Goal: Find specific page/section

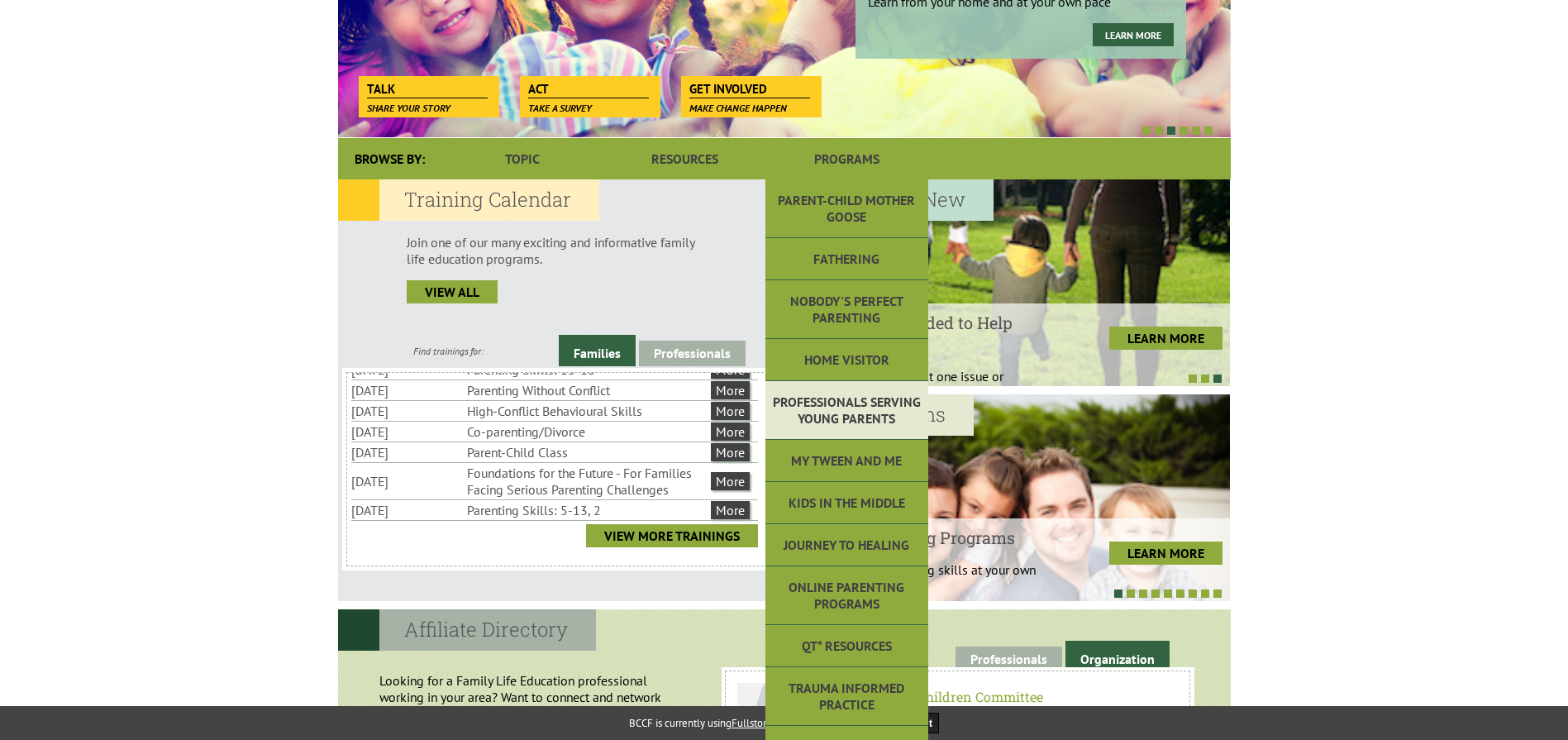
scroll to position [331, 0]
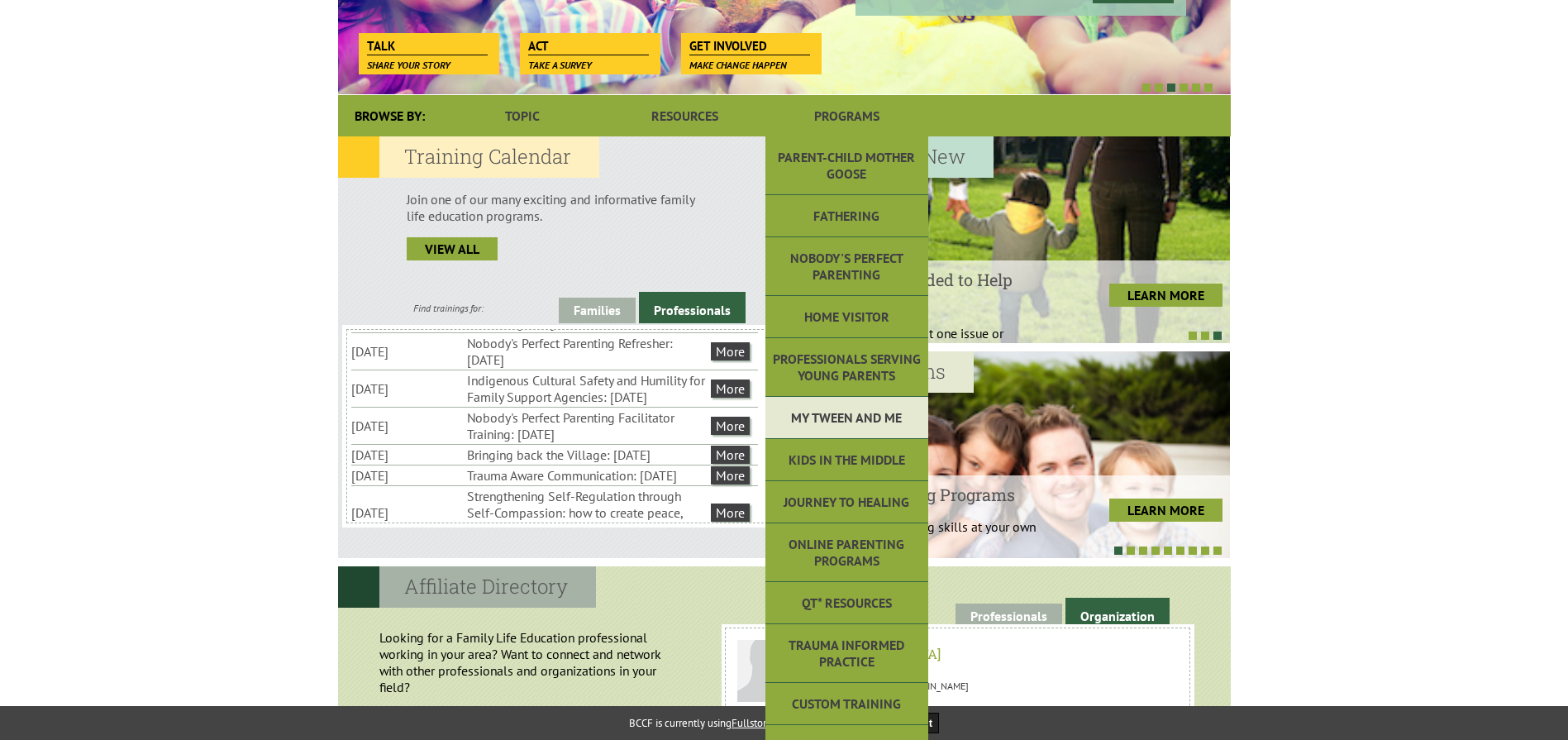
click at [861, 423] on link "My Tween and Me" at bounding box center [846, 418] width 162 height 42
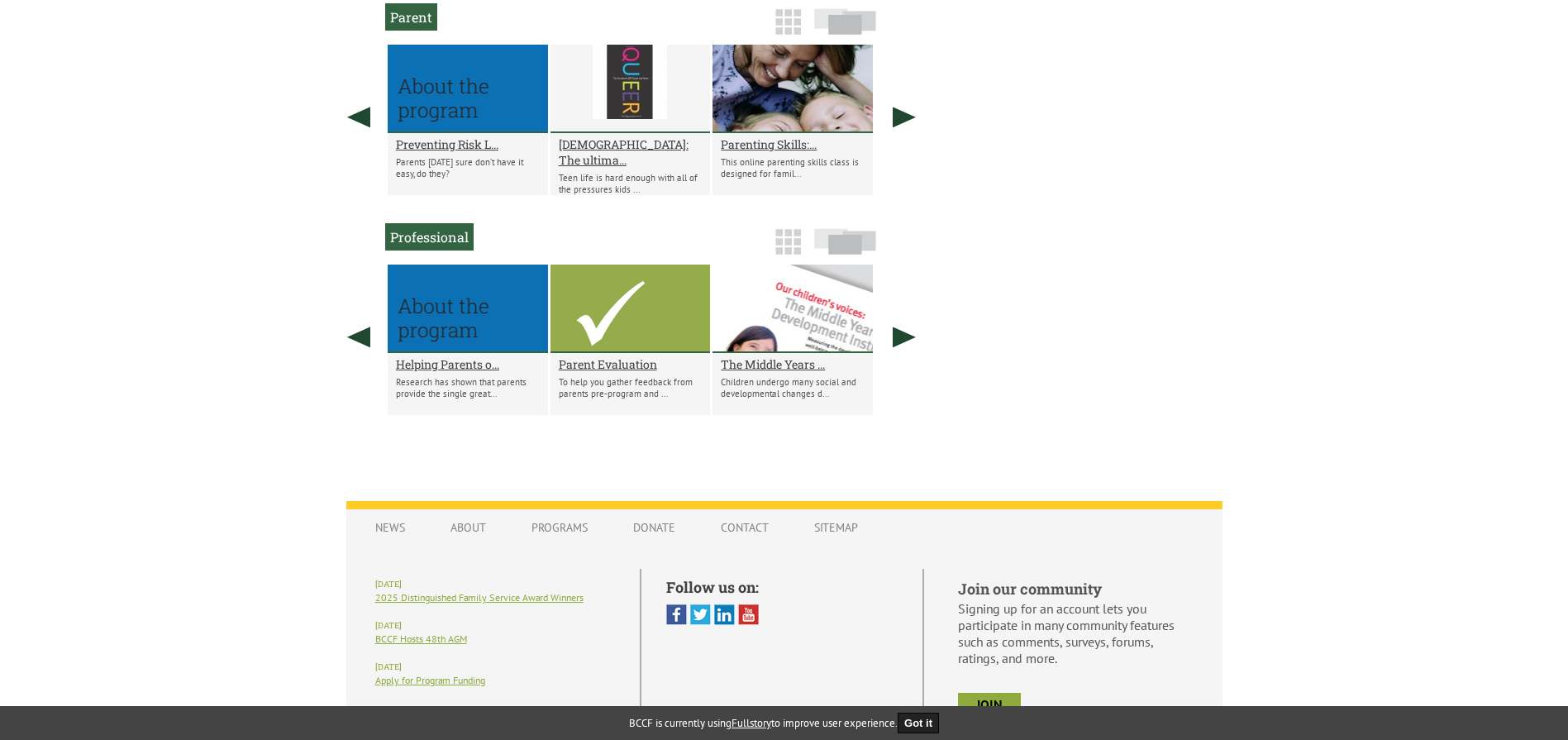
scroll to position [1054, 0]
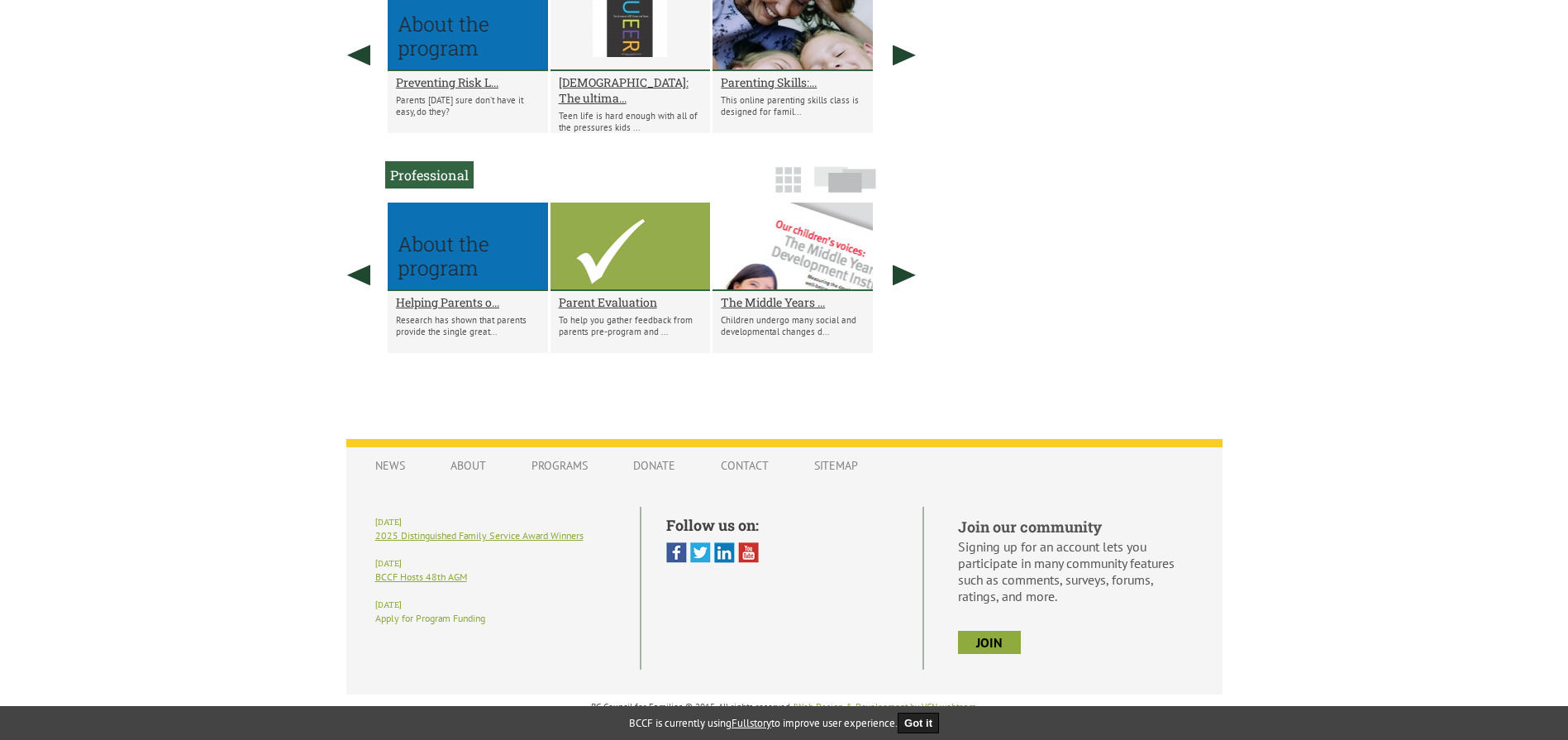
click at [421, 622] on link "Apply for Program Funding" at bounding box center [431, 618] width 110 height 12
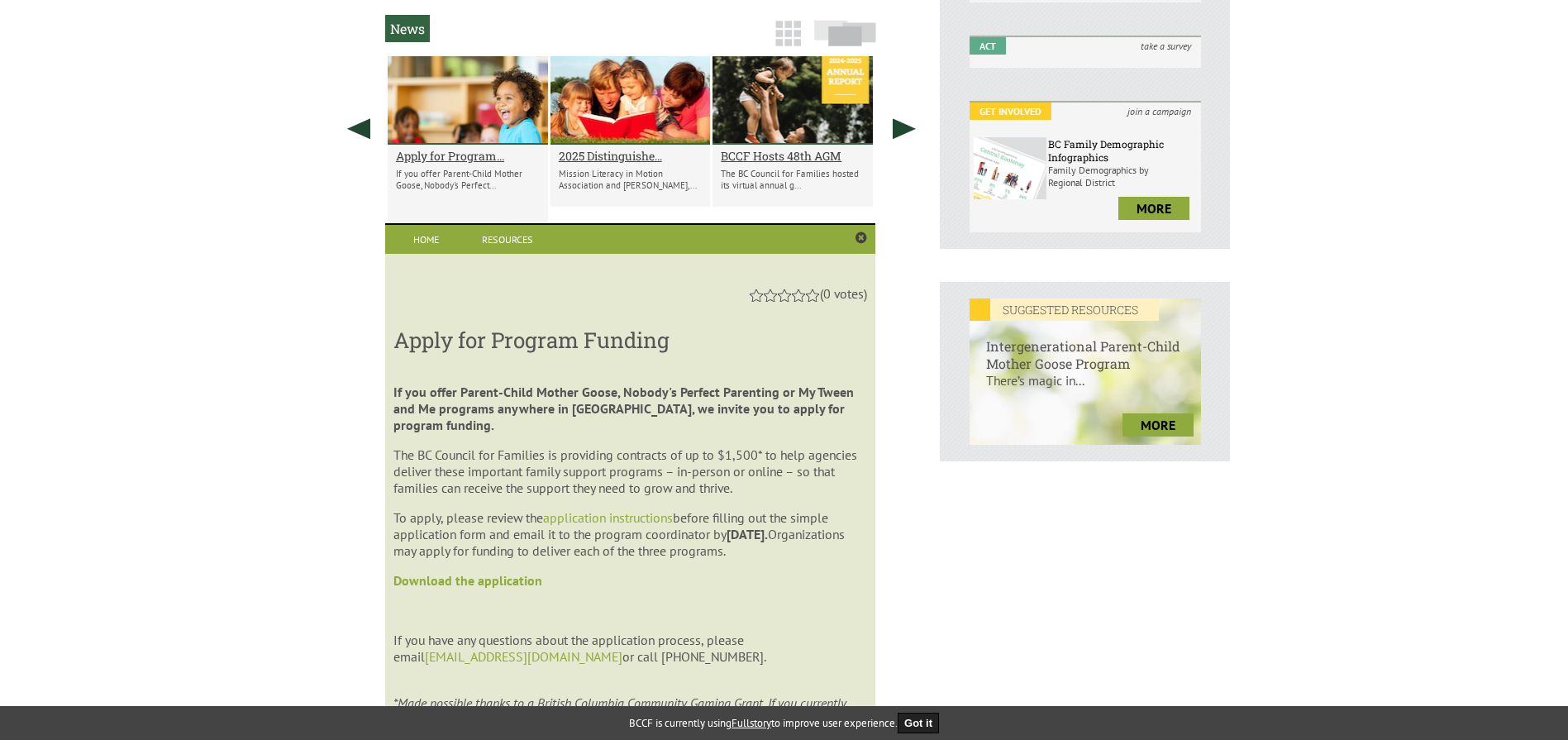
scroll to position [432, 0]
